Goal: Use online tool/utility

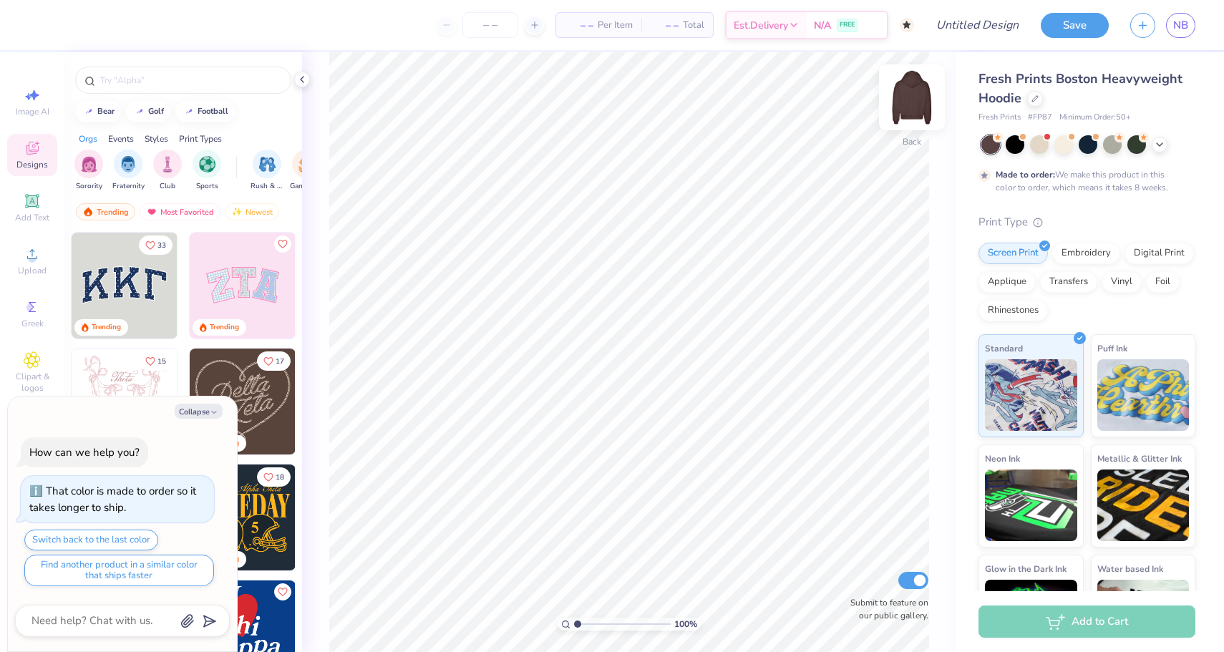
click at [910, 100] on img at bounding box center [911, 97] width 57 height 57
type textarea "x"
